Goal: Information Seeking & Learning: Learn about a topic

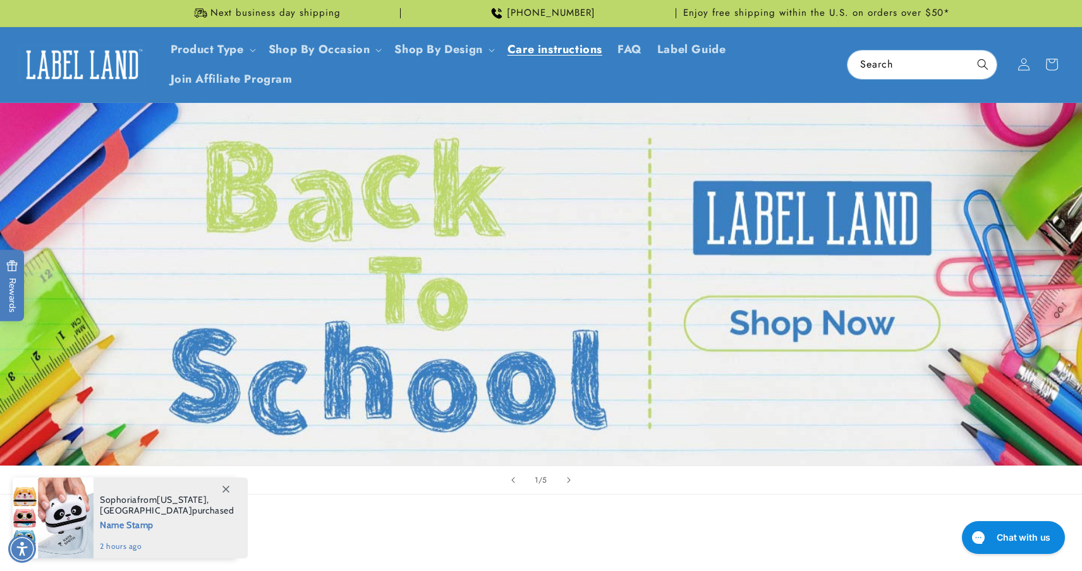
click at [557, 48] on span "Care instructions" at bounding box center [554, 49] width 95 height 15
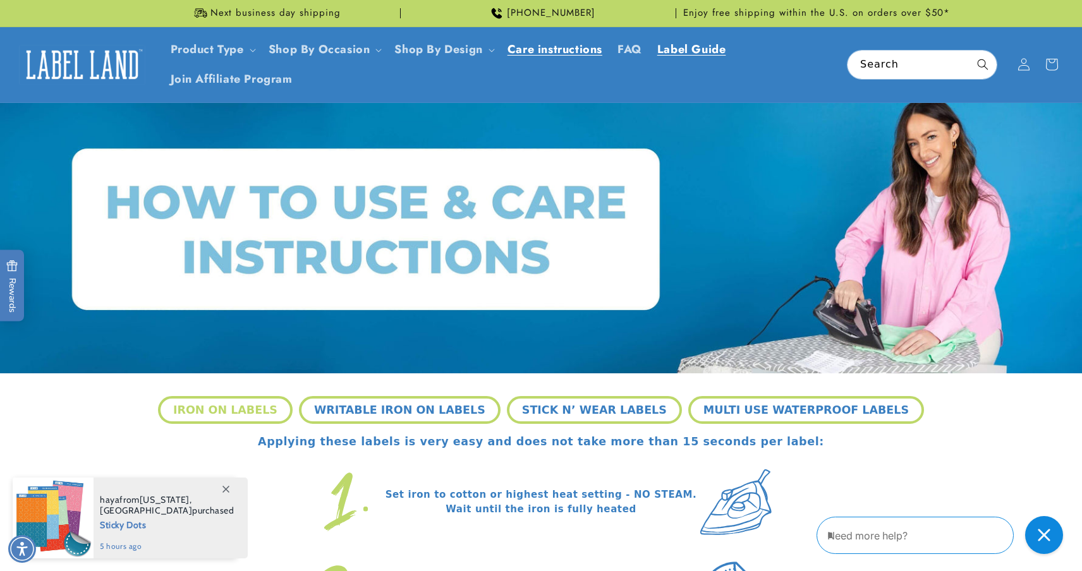
click at [681, 47] on span "Label Guide" at bounding box center [691, 49] width 69 height 15
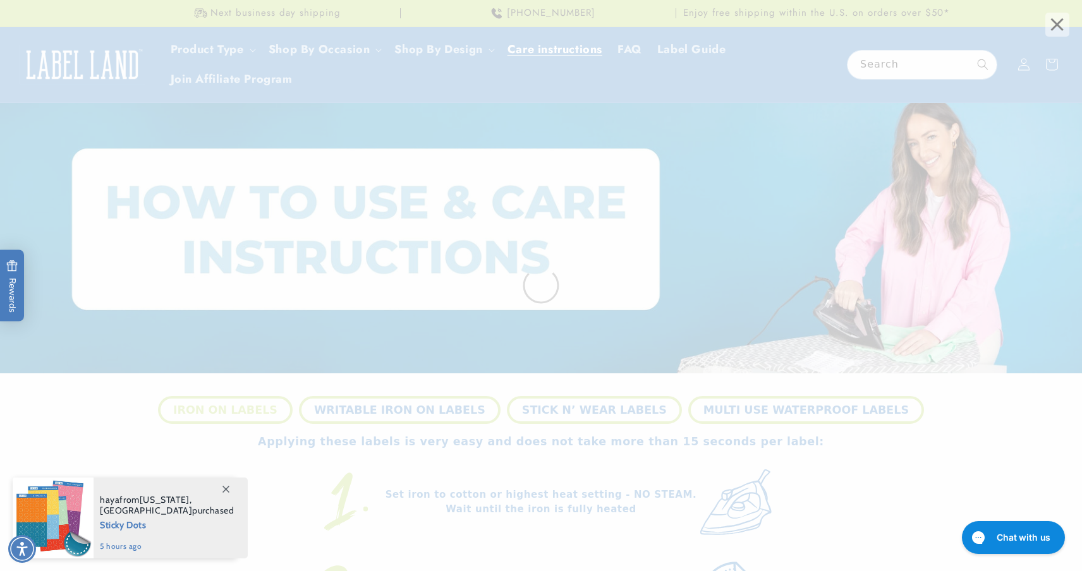
click at [1058, 28] on span "×" at bounding box center [1057, 25] width 24 height 24
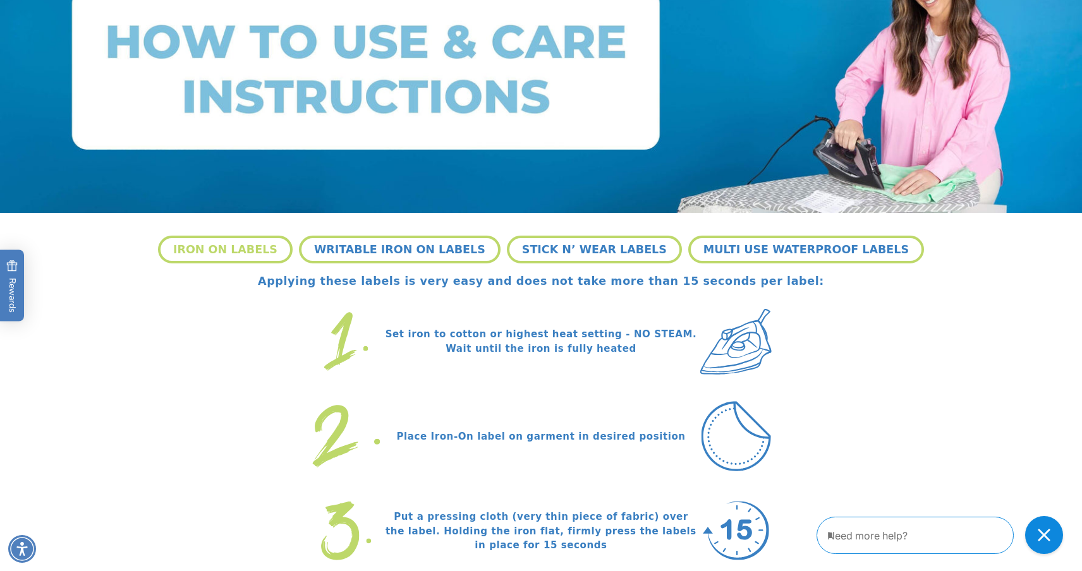
scroll to position [179, 0]
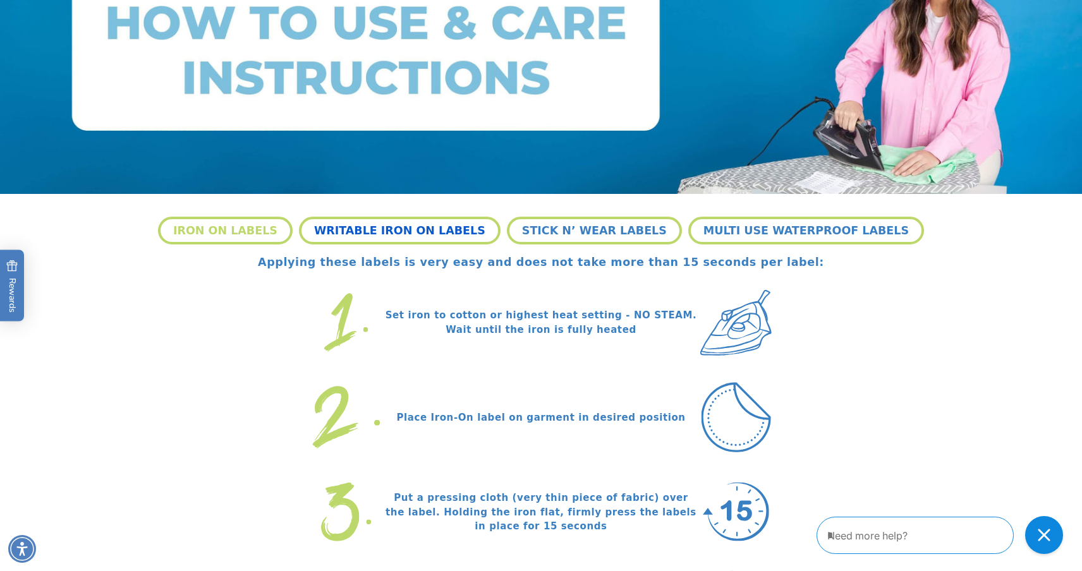
click at [462, 234] on button "WRITABLE IRON ON LABELS" at bounding box center [400, 231] width 202 height 28
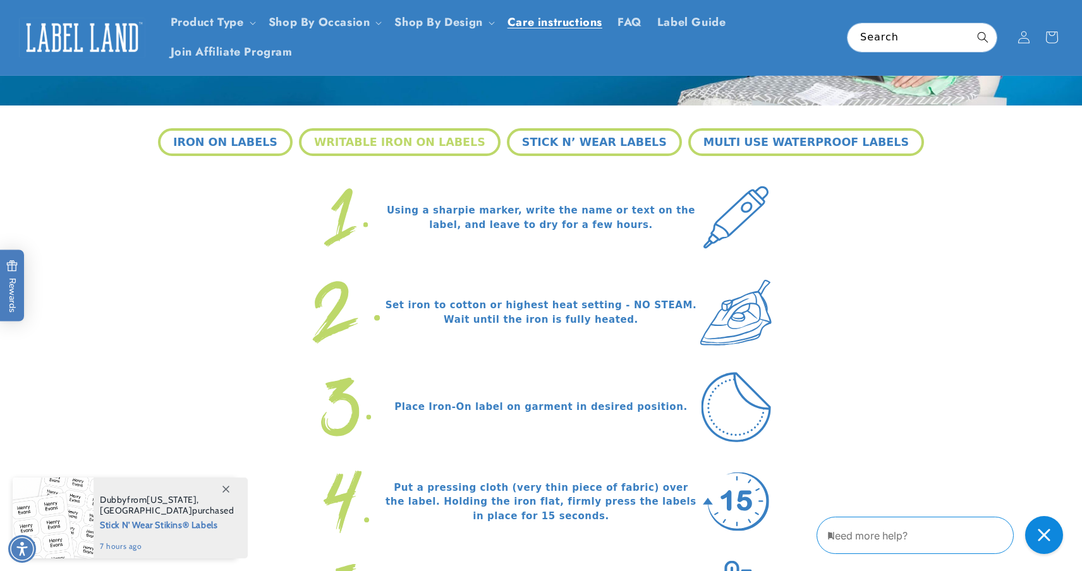
scroll to position [238, 0]
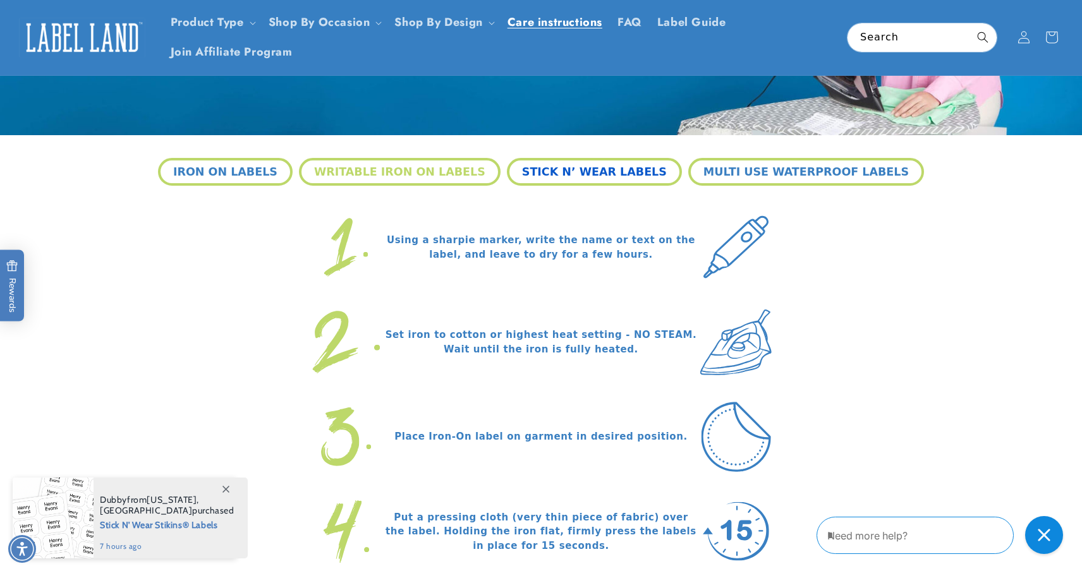
click at [641, 177] on button "STICK N’ WEAR LABELS" at bounding box center [594, 172] width 175 height 28
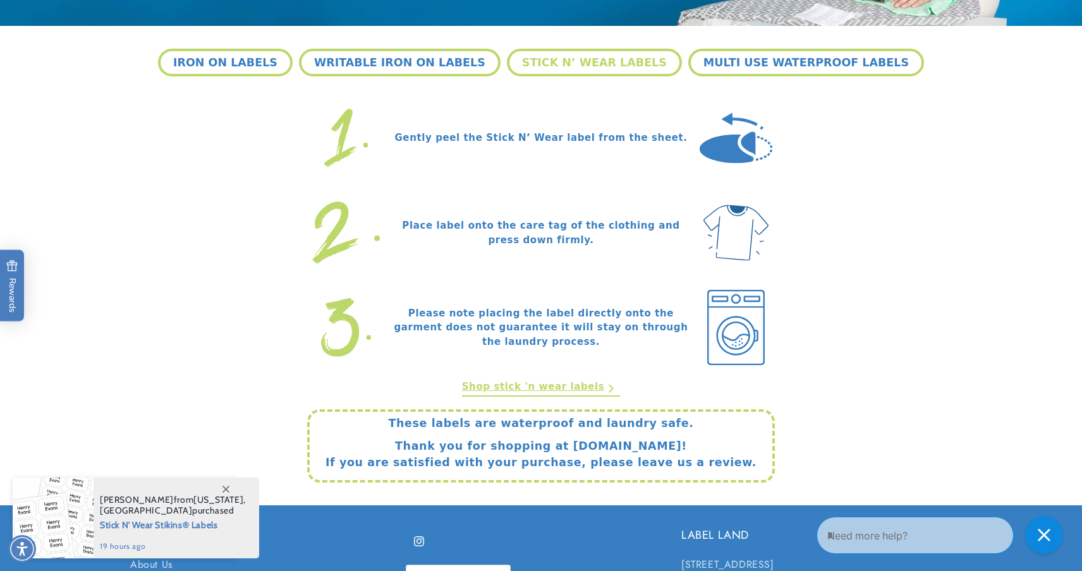
scroll to position [349, 0]
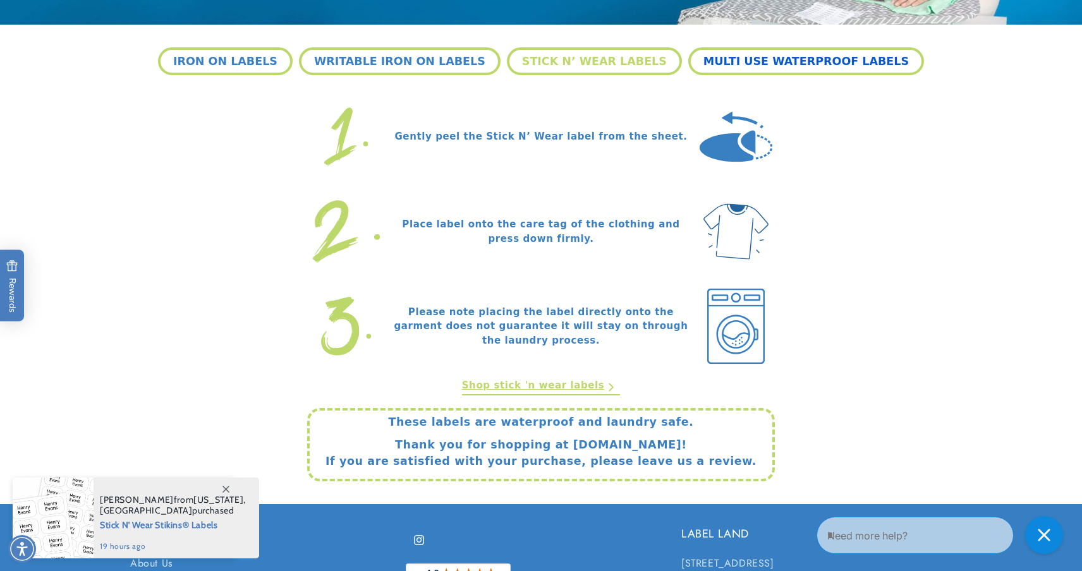
click at [819, 62] on button "MULTI USE WATERPROOF LABELS" at bounding box center [806, 61] width 236 height 28
